Goal: Transaction & Acquisition: Purchase product/service

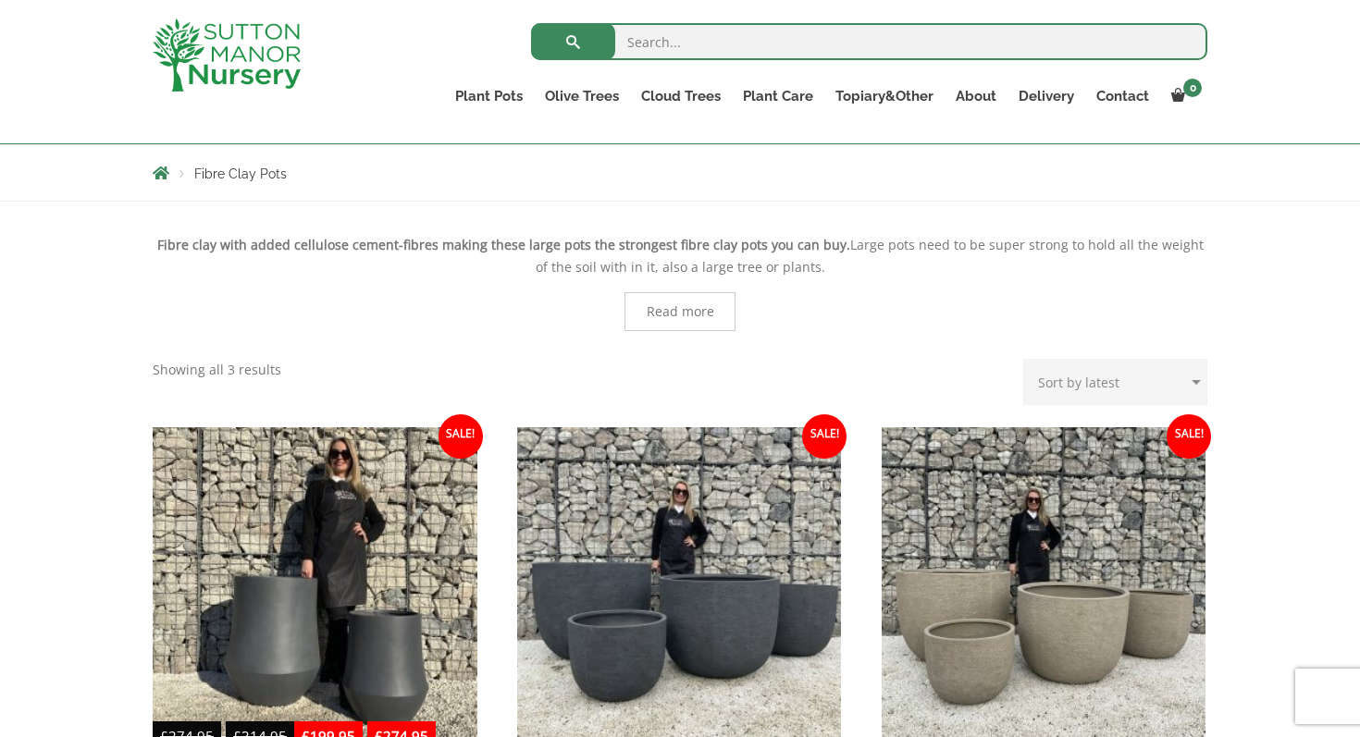
scroll to position [290, 0]
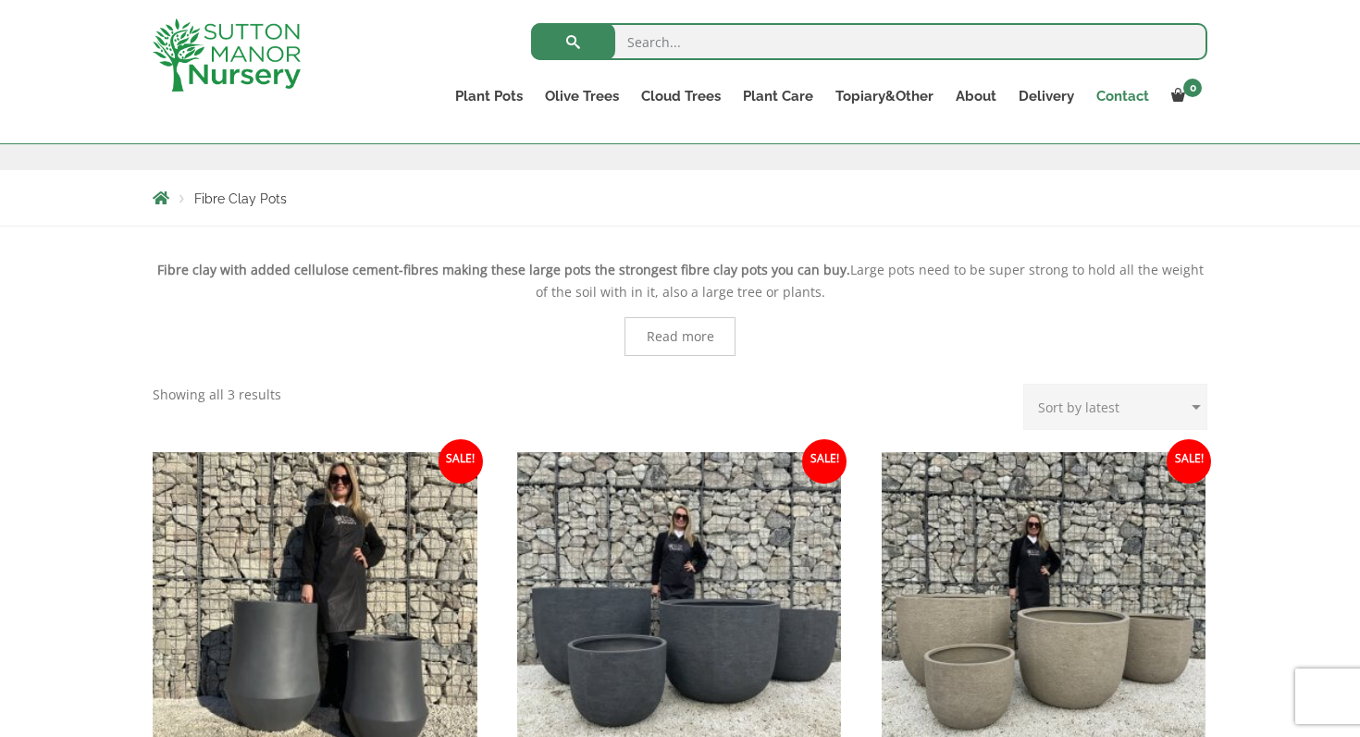
click at [1124, 101] on link "Contact" at bounding box center [1122, 96] width 75 height 26
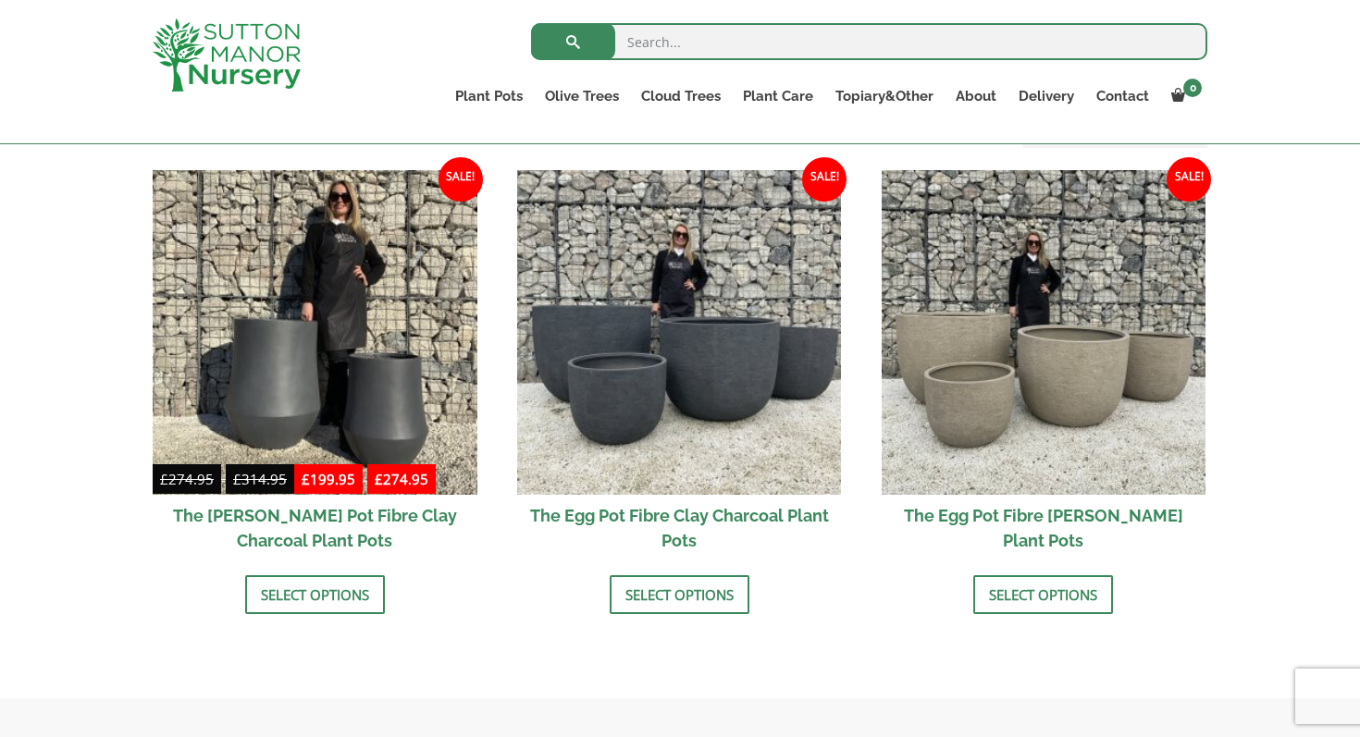
scroll to position [574, 0]
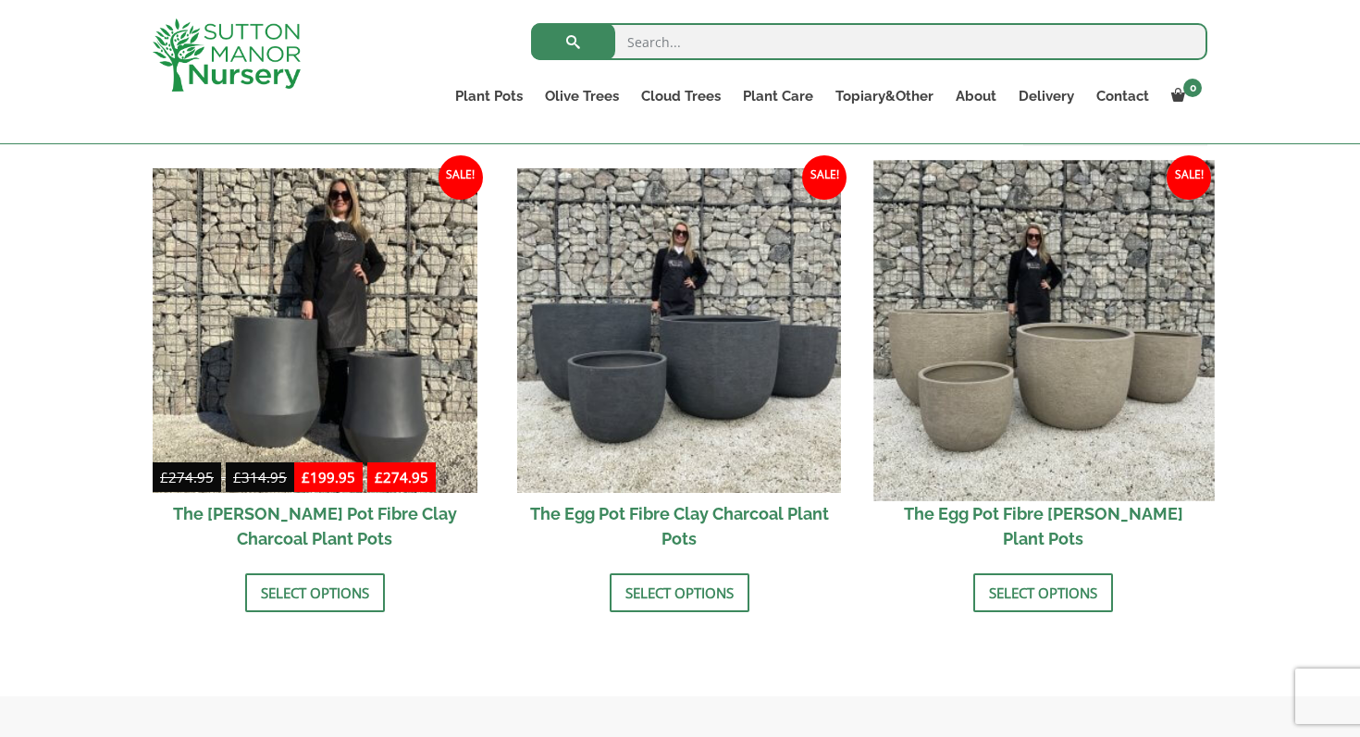
click at [1014, 333] on img at bounding box center [1043, 330] width 340 height 340
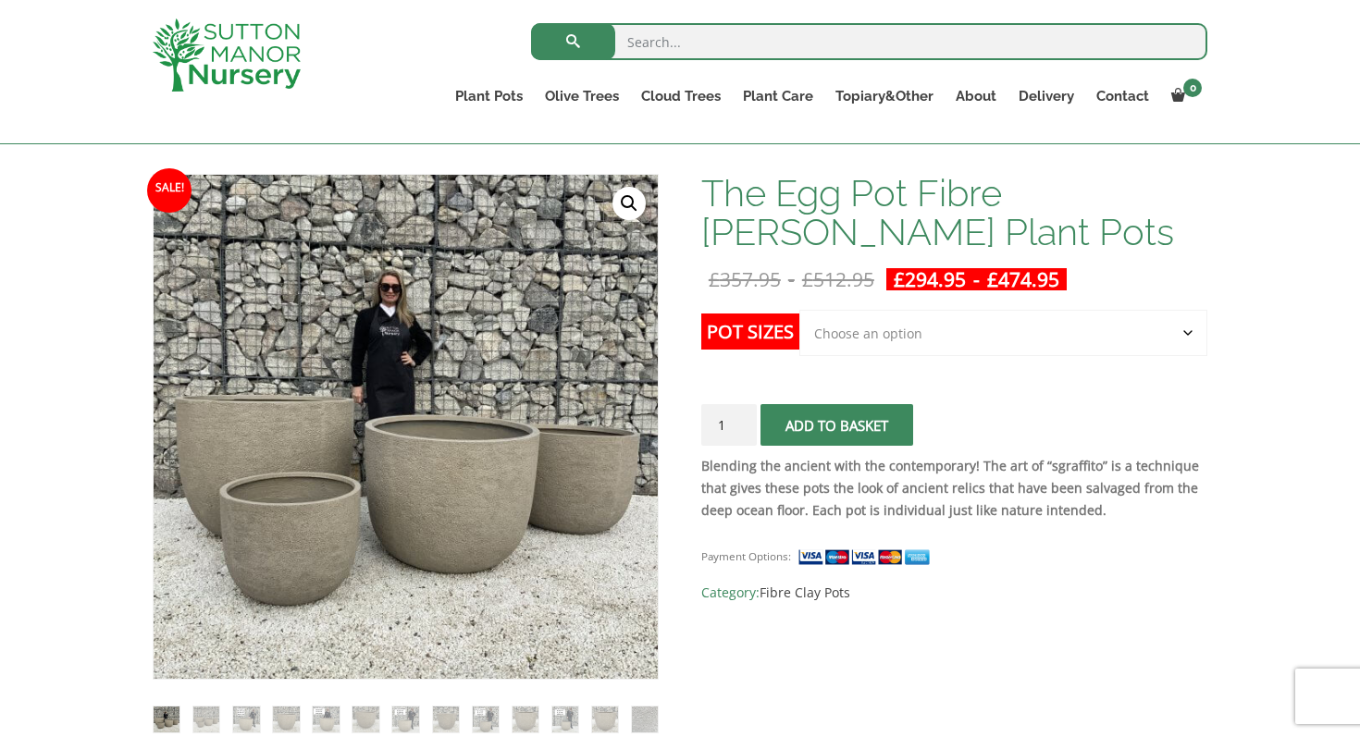
scroll to position [249, 0]
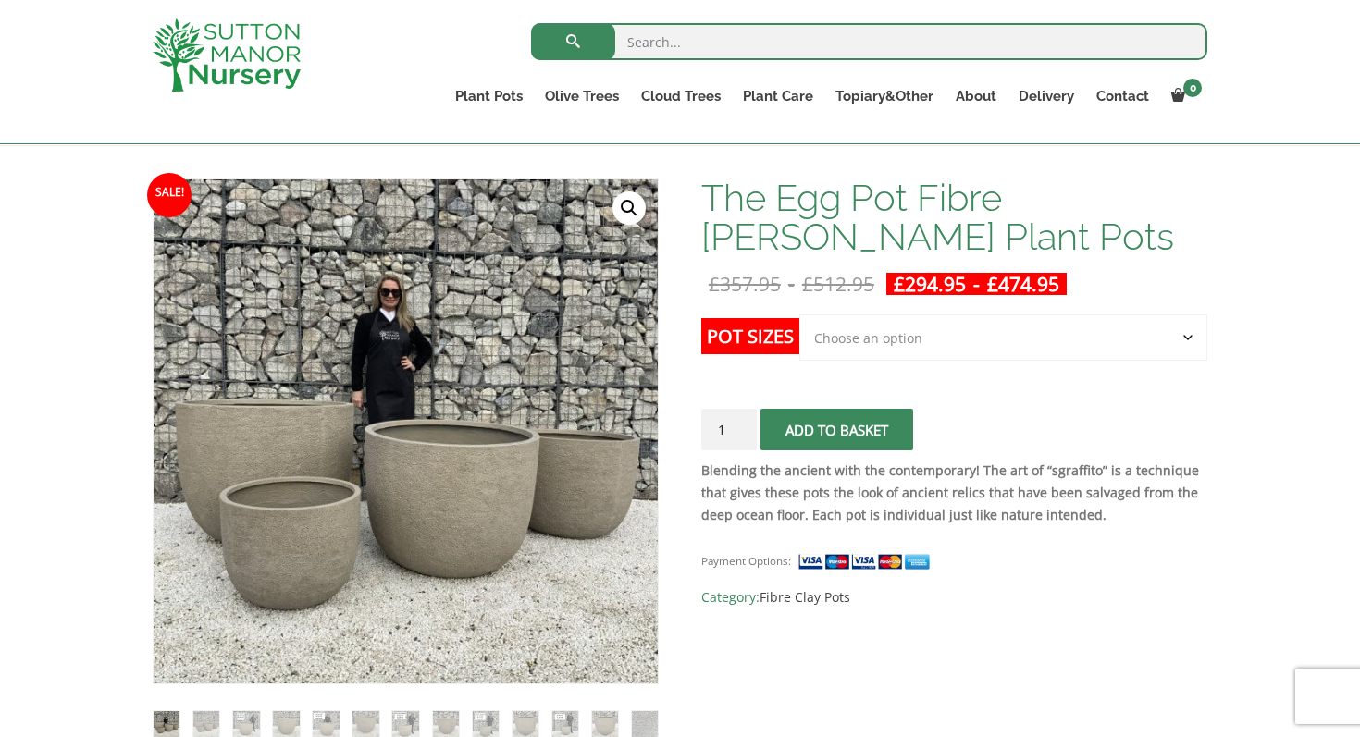
click at [1080, 337] on select "Choose an option Click here to buy the 5th To Largest Pot In The Picture Click …" at bounding box center [1003, 338] width 408 height 46
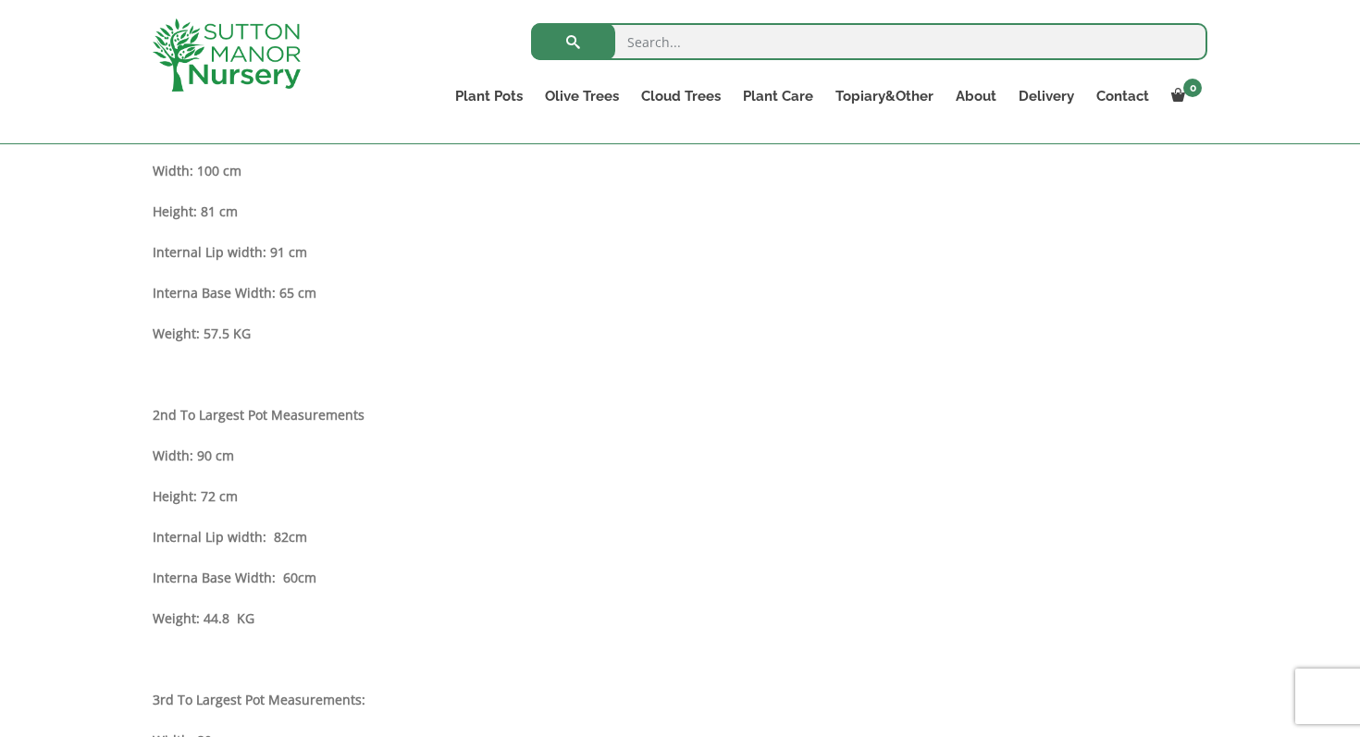
scroll to position [1076, 0]
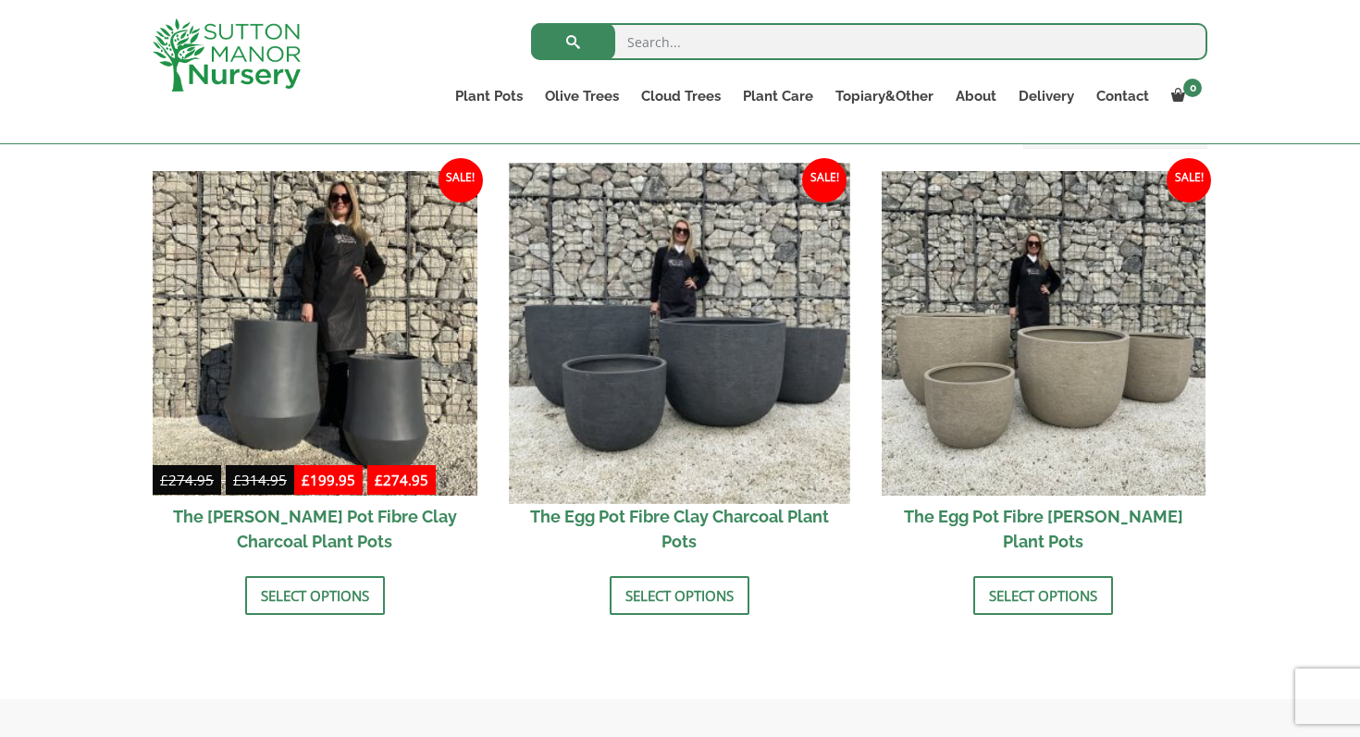
click at [738, 431] on img at bounding box center [679, 333] width 340 height 340
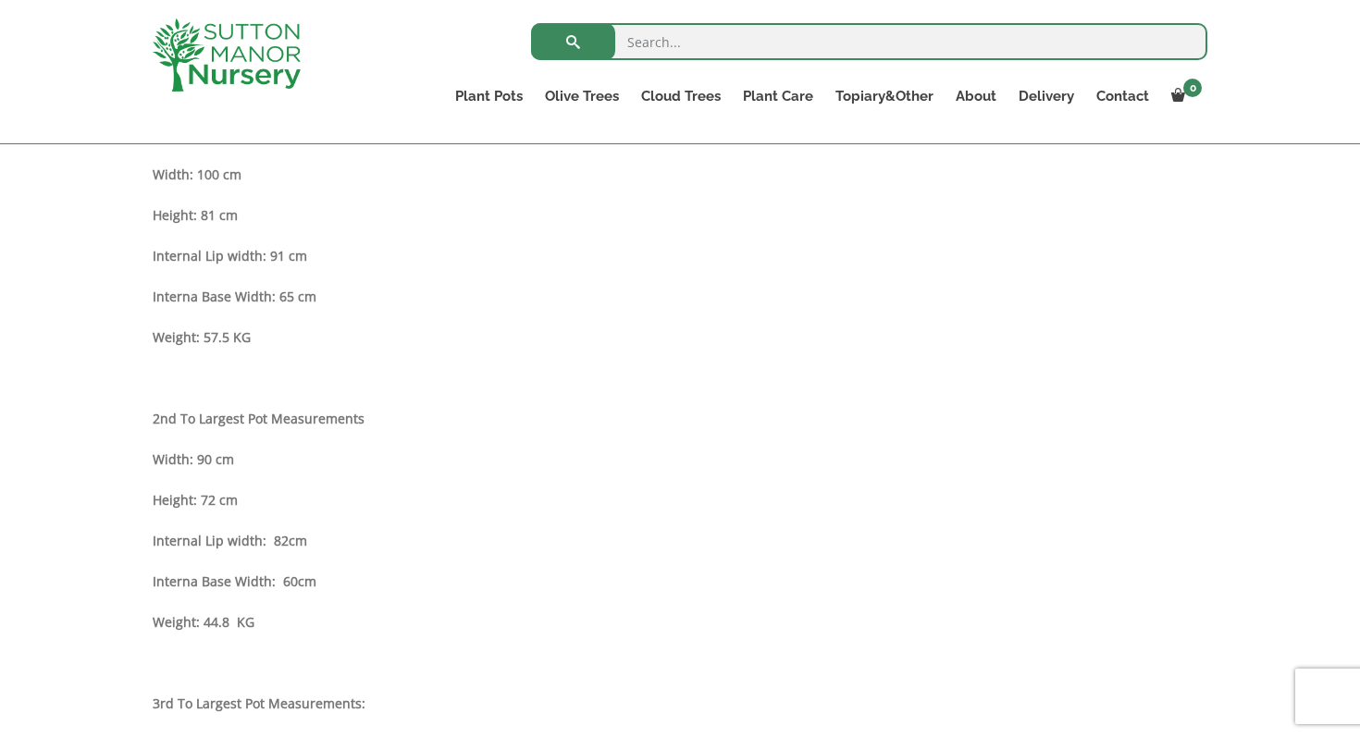
scroll to position [1038, 0]
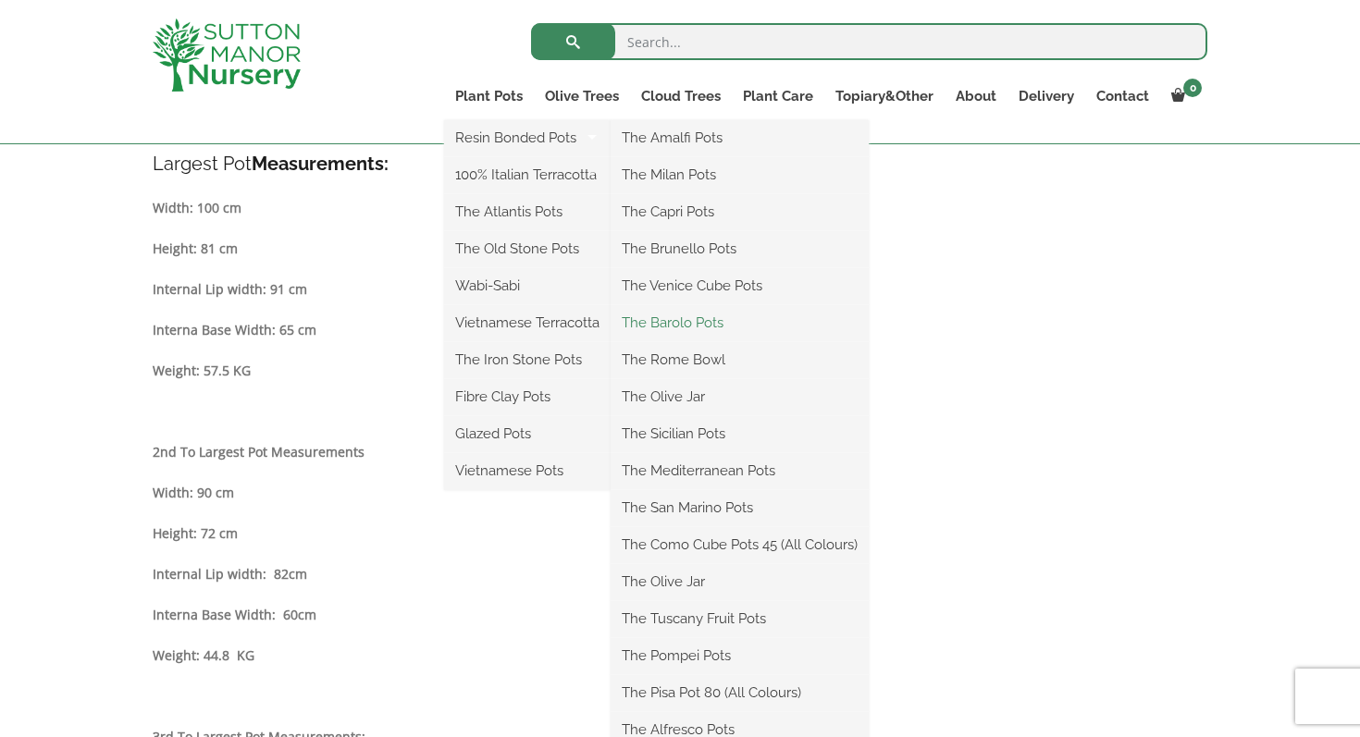
click at [693, 320] on link "The Barolo Pots" at bounding box center [740, 323] width 258 height 28
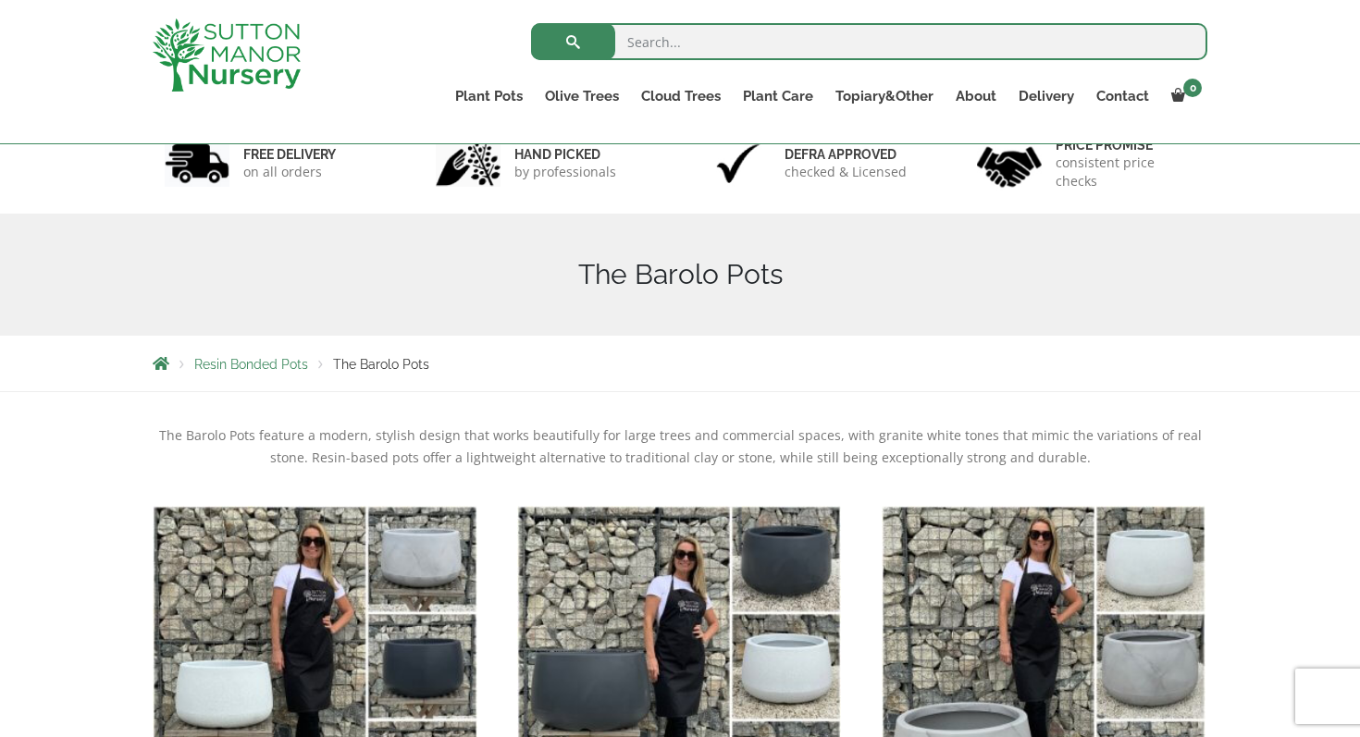
scroll to position [114, 0]
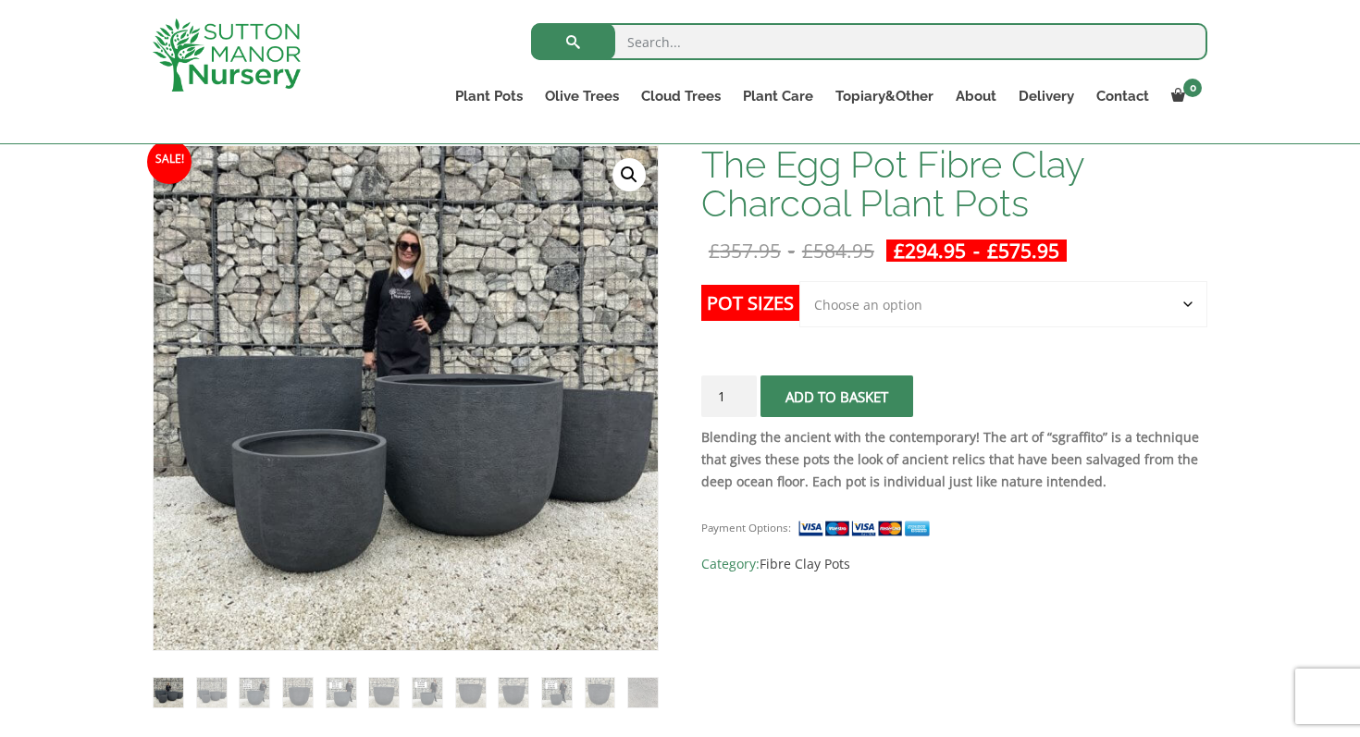
scroll to position [311, 0]
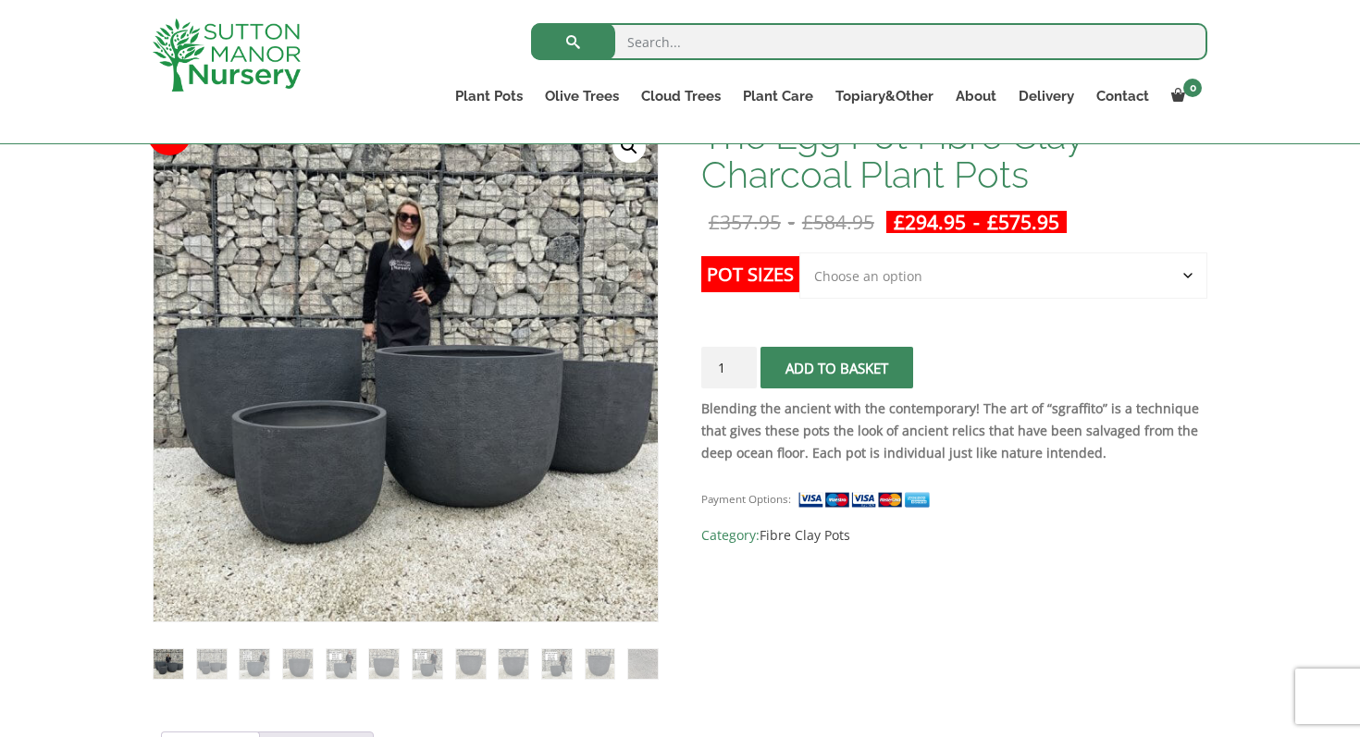
click at [1046, 269] on select "Choose an option Click here to buy the 5th To Largest Pot In The Picture Click …" at bounding box center [1003, 276] width 408 height 46
select select "Click here to buy The Largest Pot In The Picture"
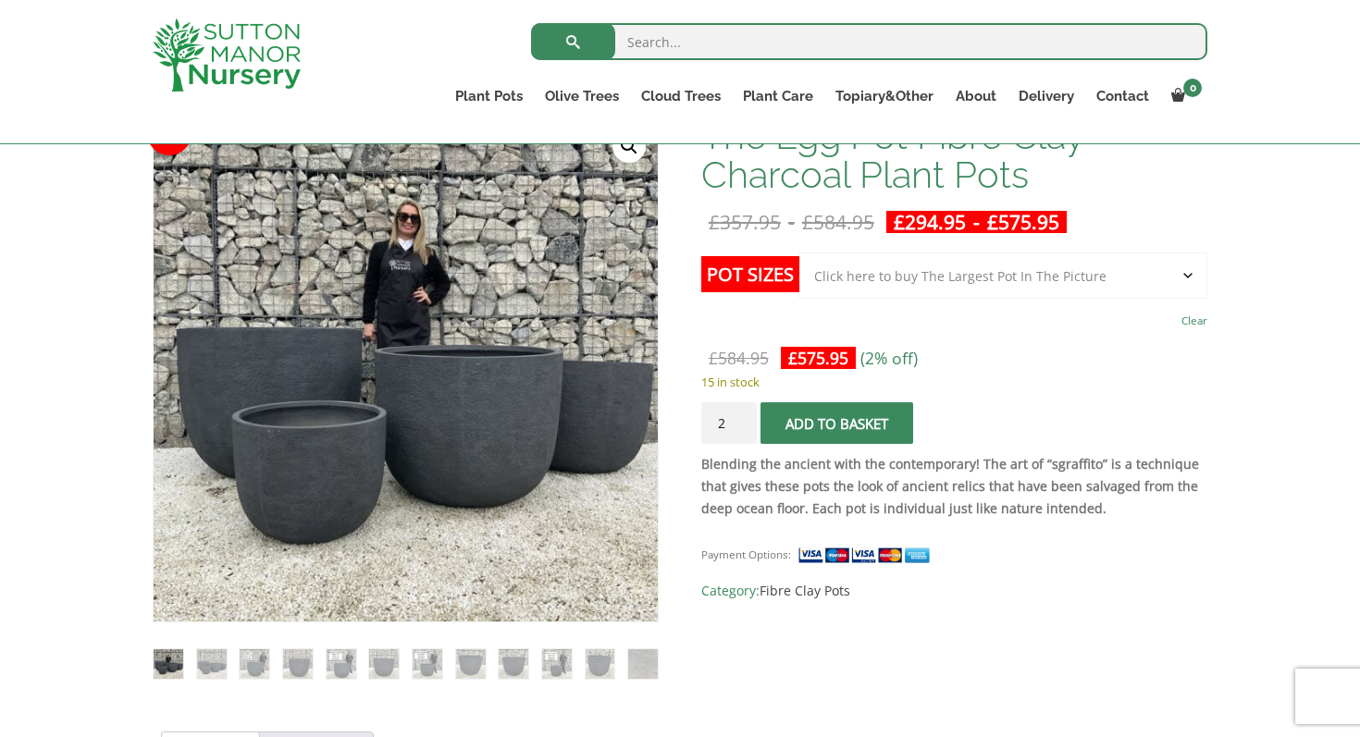
type input "2"
click at [742, 415] on input "2" at bounding box center [729, 423] width 56 height 42
click at [1049, 89] on link "Delivery" at bounding box center [1046, 96] width 78 height 26
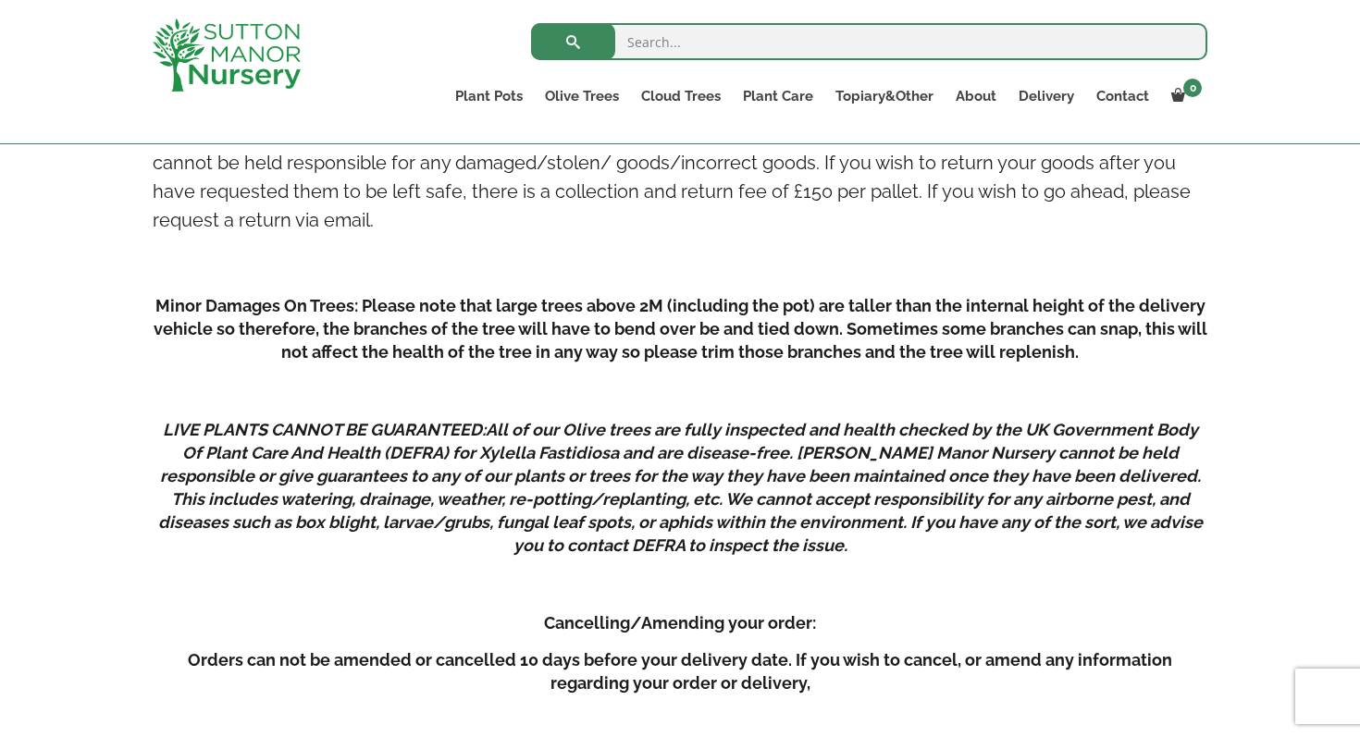
scroll to position [2402, 0]
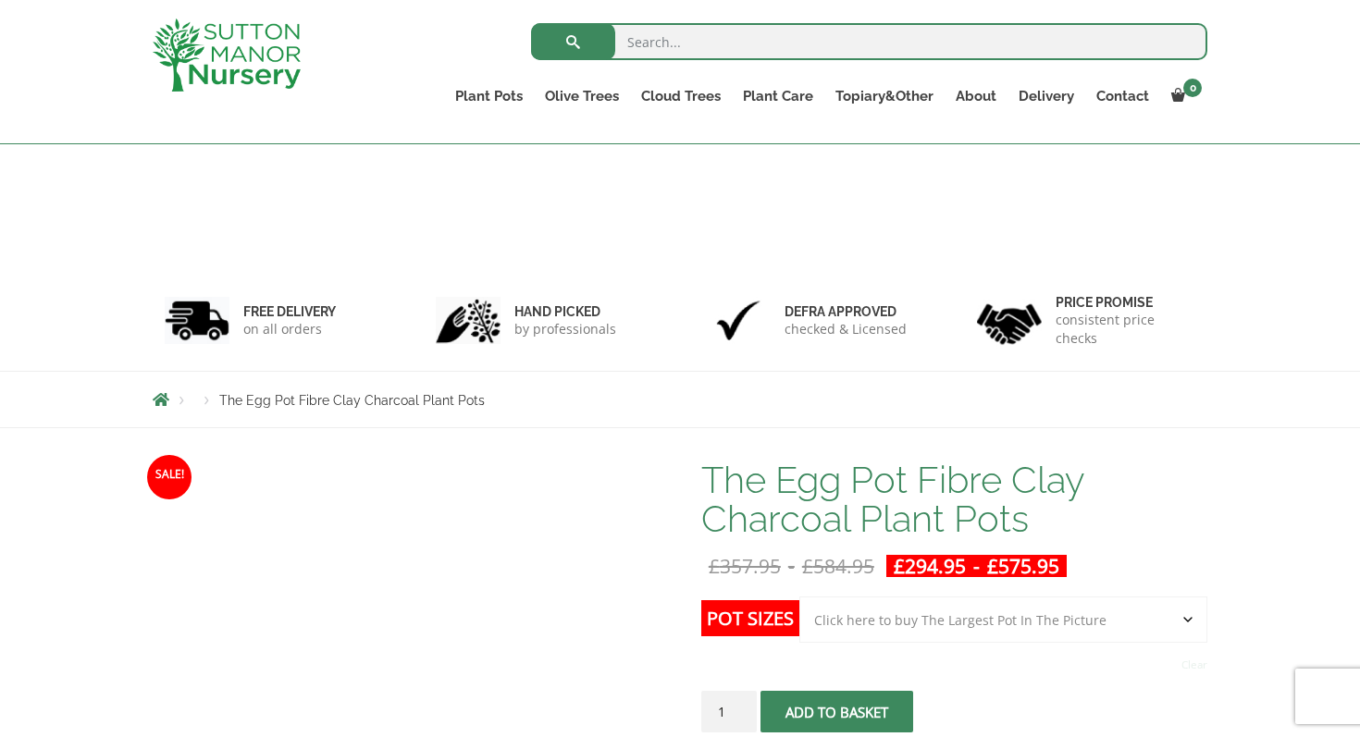
select select "Click here to buy The Largest Pot In The Picture"
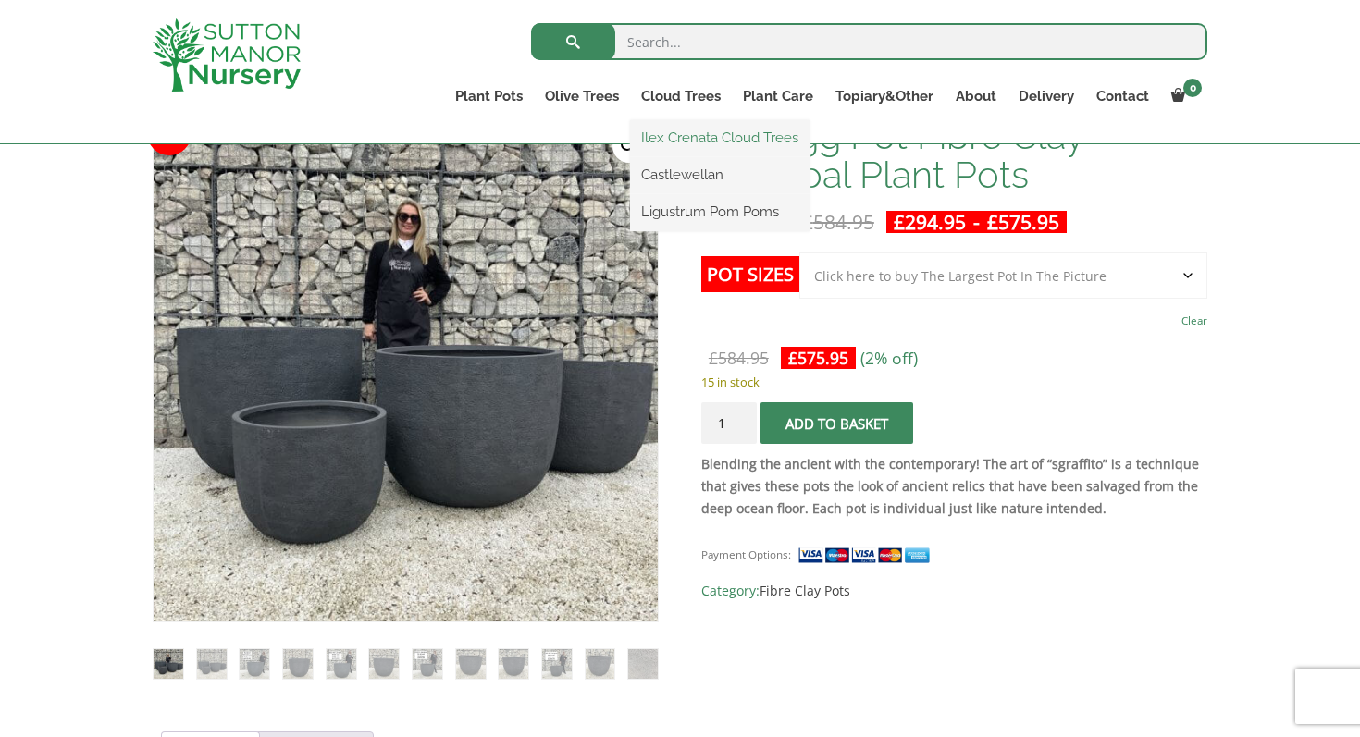
click at [681, 134] on link "Ilex Crenata Cloud Trees" at bounding box center [719, 138] width 179 height 28
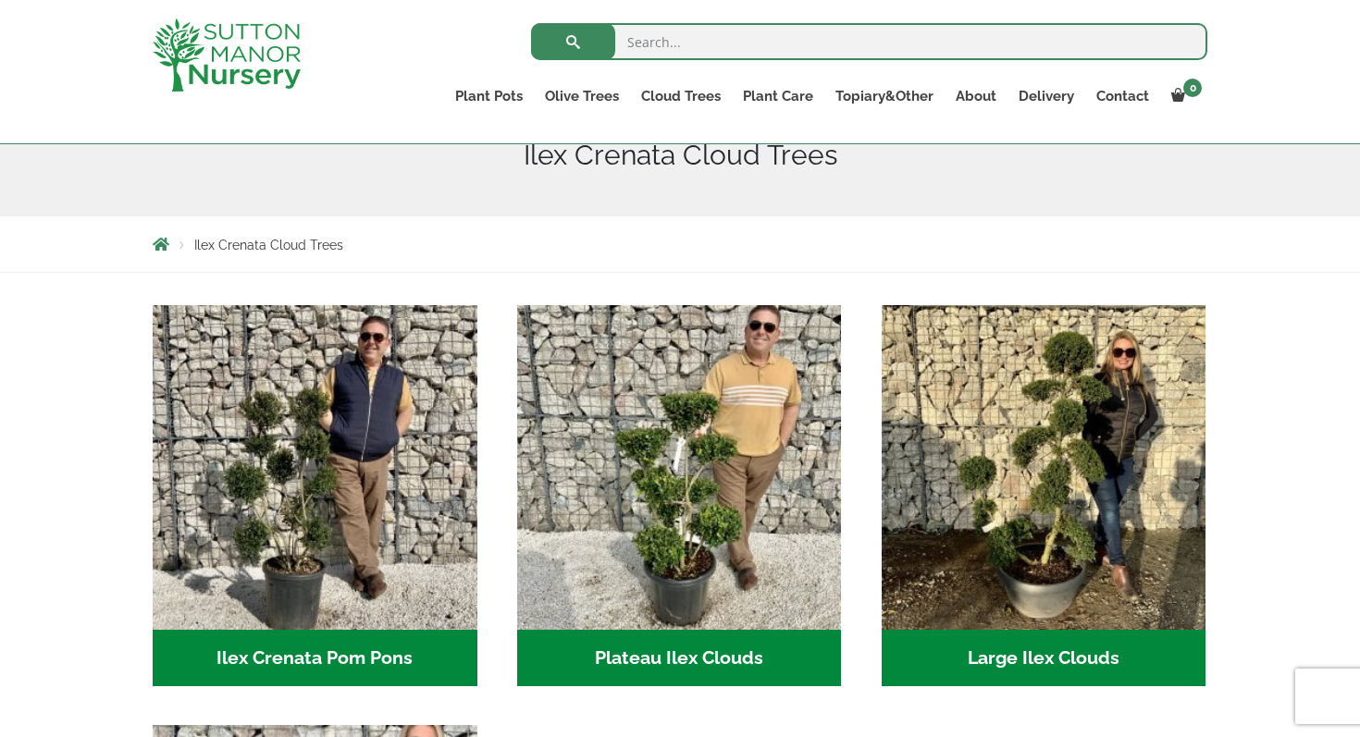
scroll to position [291, 0]
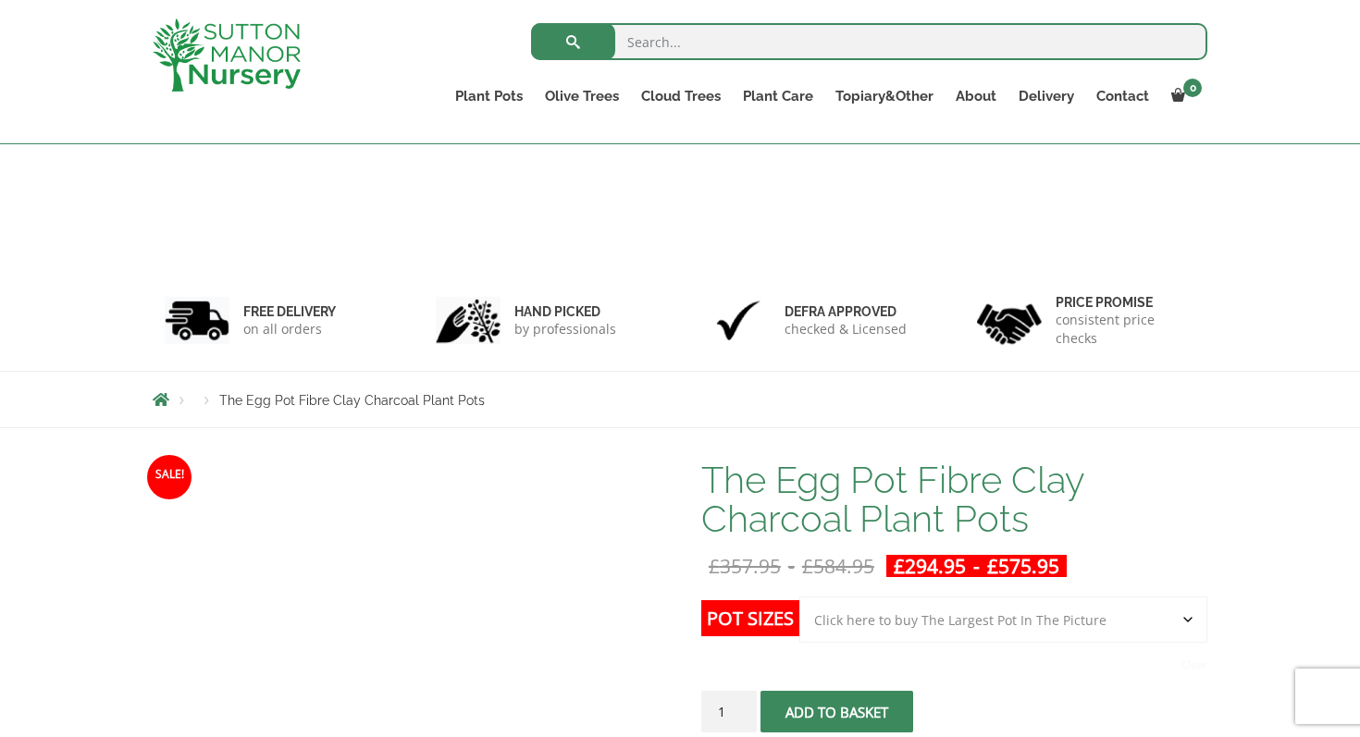
select select "Click here to buy The Largest Pot In The Picture"
